Goal: Task Accomplishment & Management: Complete application form

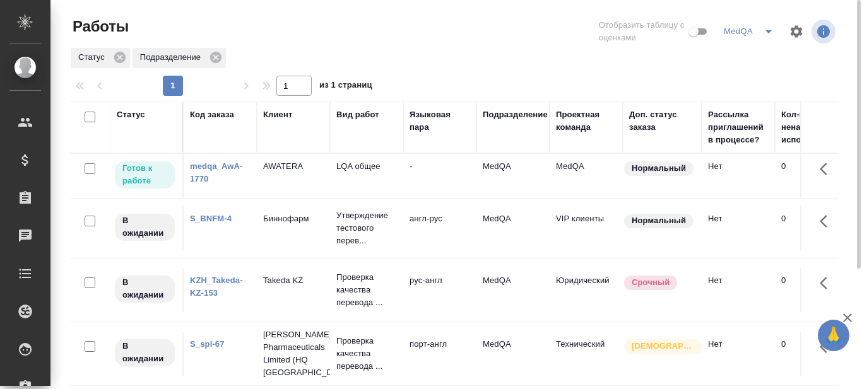
click at [214, 216] on link "S_BNFM-4" at bounding box center [211, 218] width 42 height 9
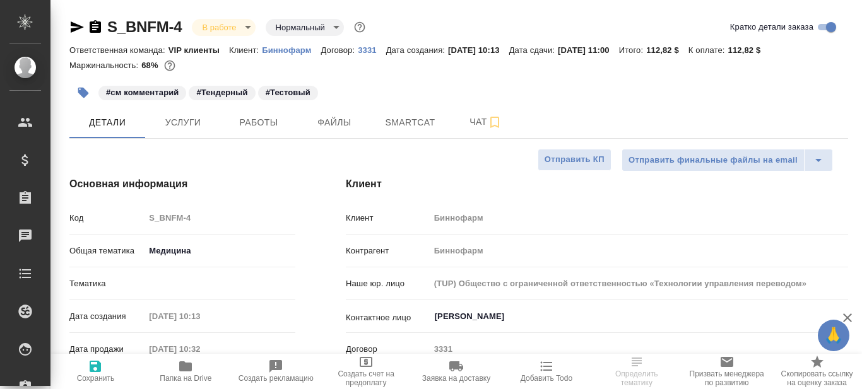
select select "RU"
type input "[PERSON_NAME]"
type input "VIP клиенты"
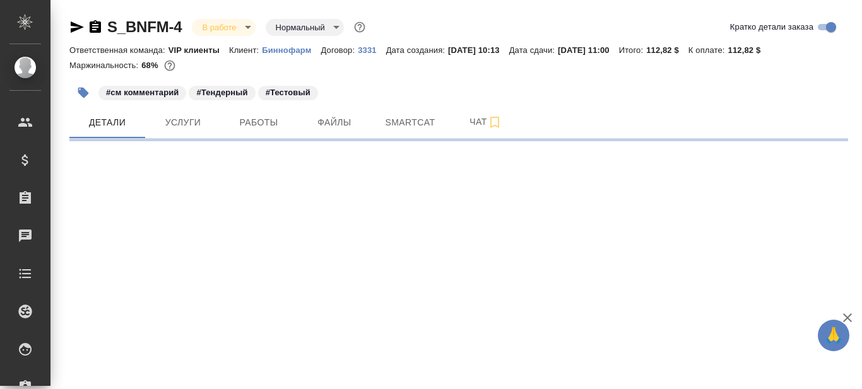
select select "RU"
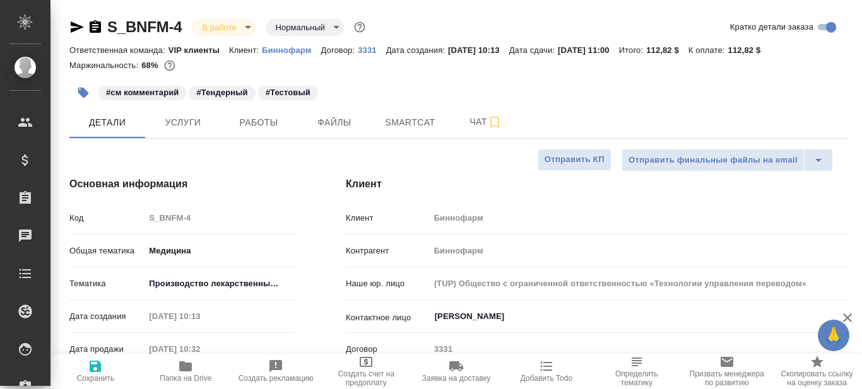
type textarea "x"
